Goal: Transaction & Acquisition: Subscribe to service/newsletter

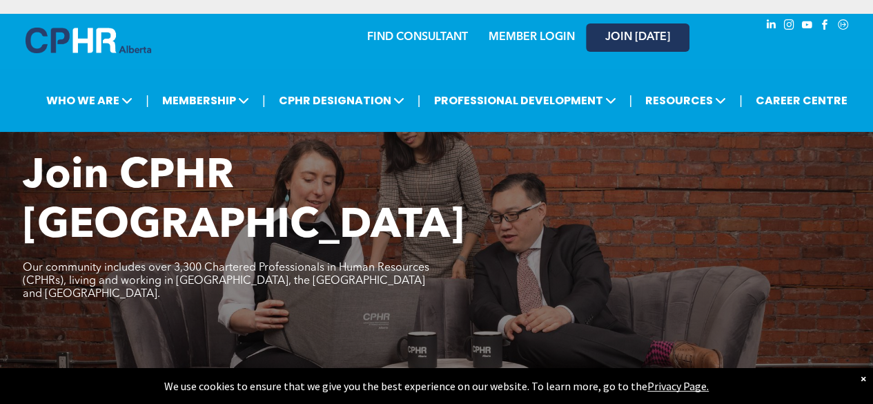
drag, startPoint x: 0, startPoint y: 0, endPoint x: 616, endPoint y: 40, distance: 616.8
click at [616, 40] on span "JOIN [DATE]" at bounding box center [637, 37] width 65 height 13
click at [546, 38] on link "MEMBER LOGIN" at bounding box center [532, 37] width 86 height 11
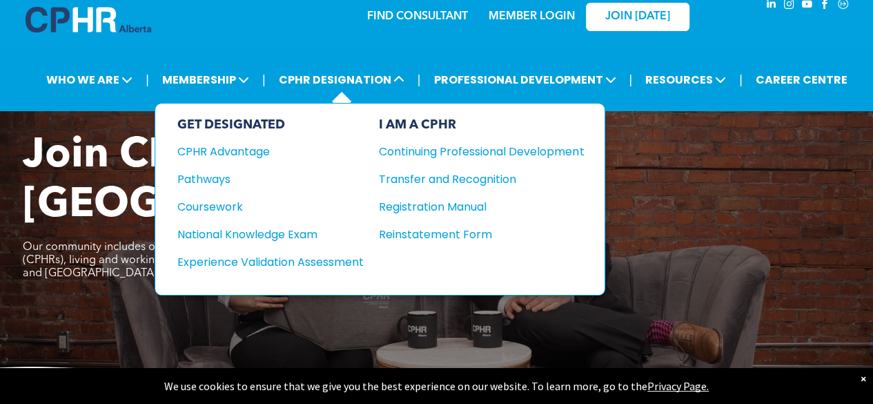
scroll to position [21, 0]
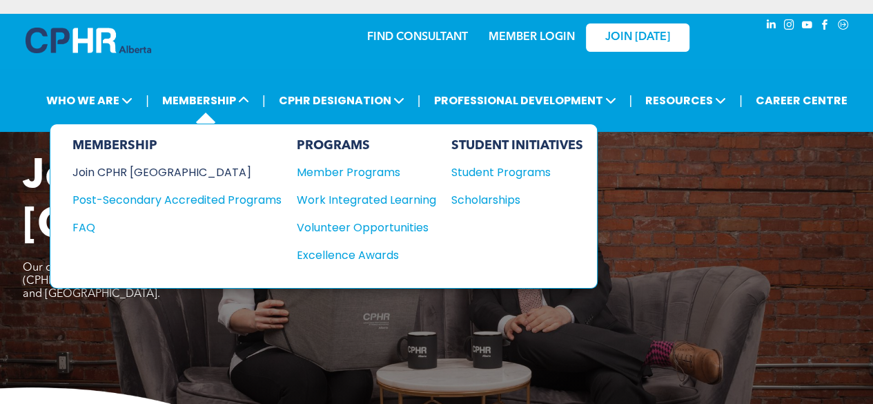
click at [170, 178] on div "Join CPHR [GEOGRAPHIC_DATA]" at bounding box center [166, 172] width 188 height 17
click at [536, 170] on div "Student Programs" at bounding box center [510, 172] width 119 height 17
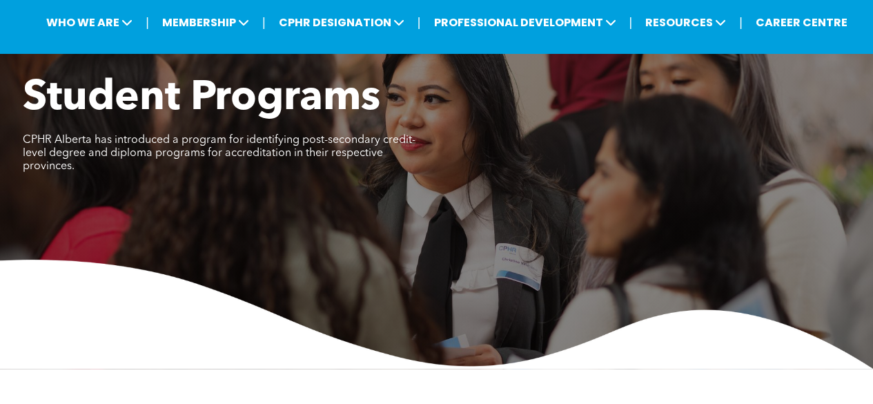
scroll to position [77, 0]
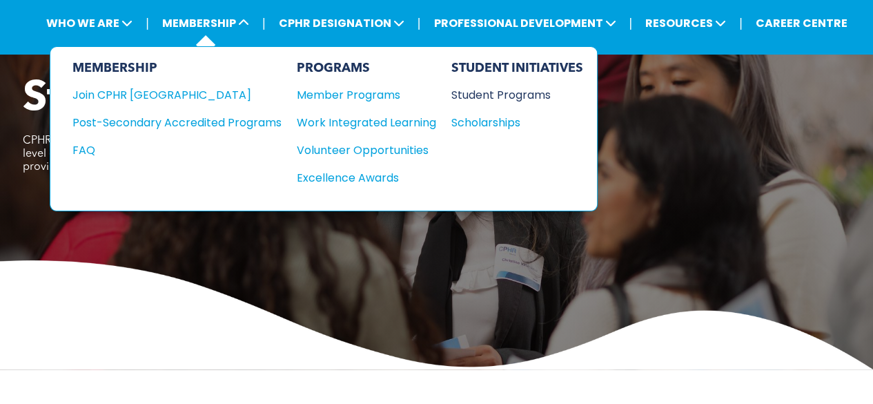
click at [500, 92] on div "Student Programs" at bounding box center [510, 94] width 119 height 17
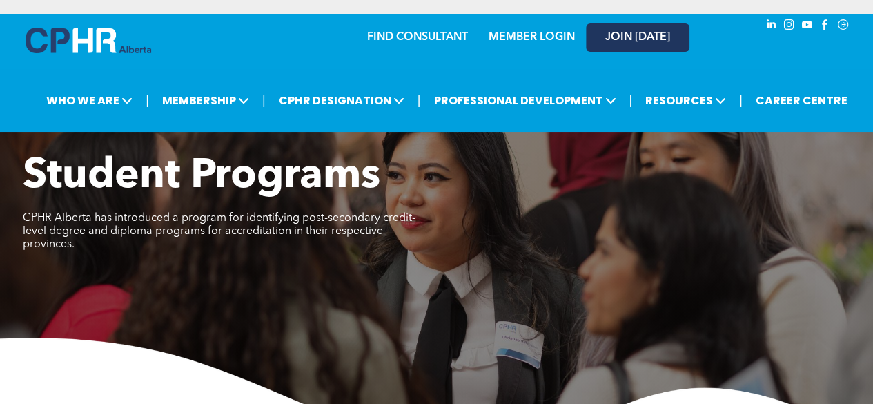
click at [643, 34] on span "JOIN [DATE]" at bounding box center [637, 37] width 65 height 13
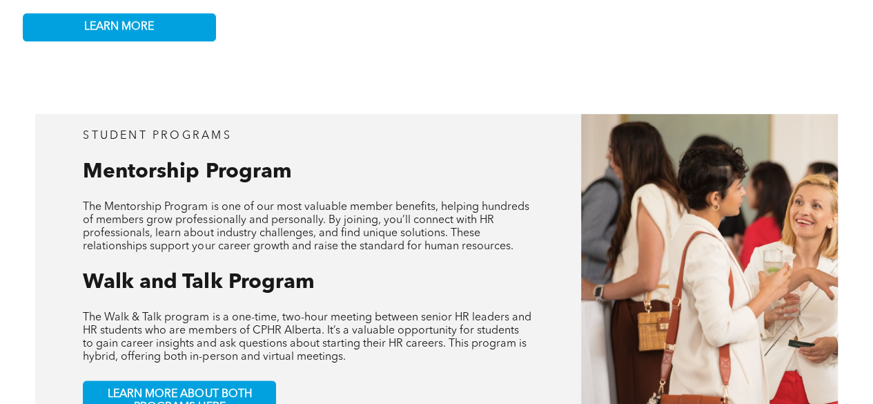
scroll to position [505, 0]
